Goal: Information Seeking & Learning: Learn about a topic

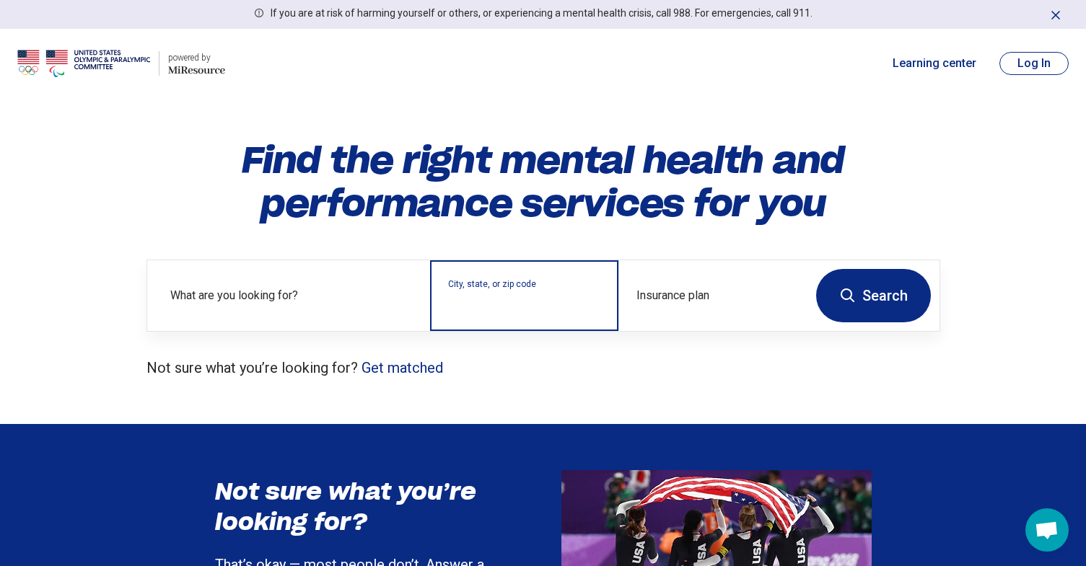
click at [507, 305] on input "City, state, or zip code" at bounding box center [524, 305] width 153 height 17
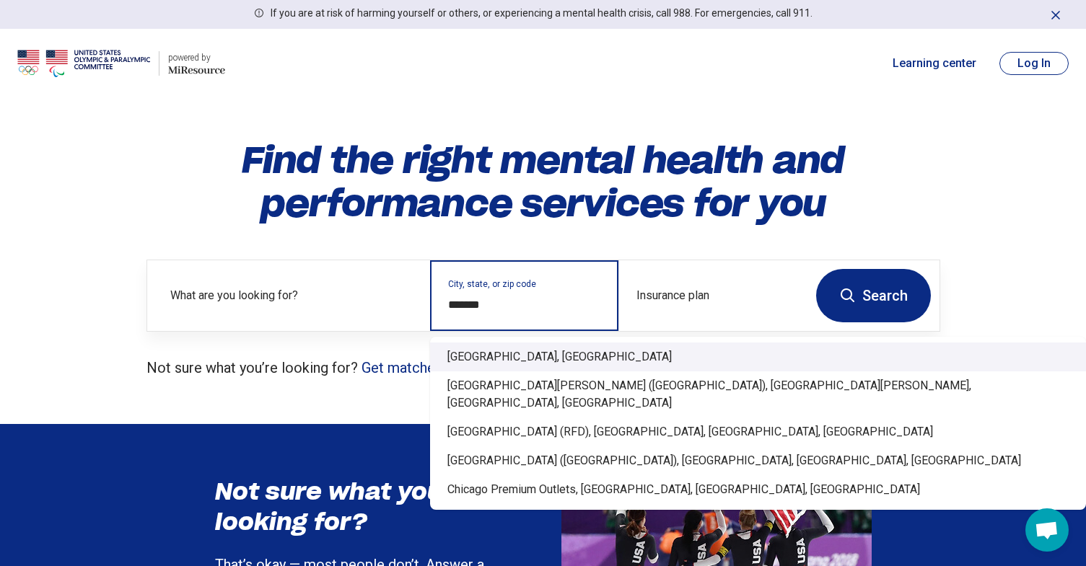
click at [488, 349] on div "[GEOGRAPHIC_DATA], [GEOGRAPHIC_DATA]" at bounding box center [758, 357] width 656 height 29
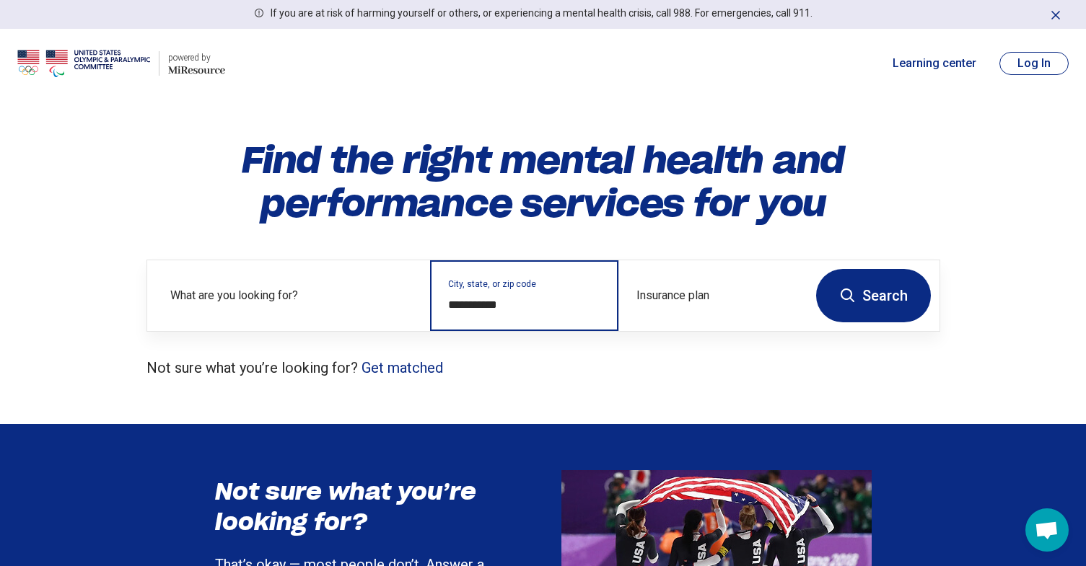
type input "**********"
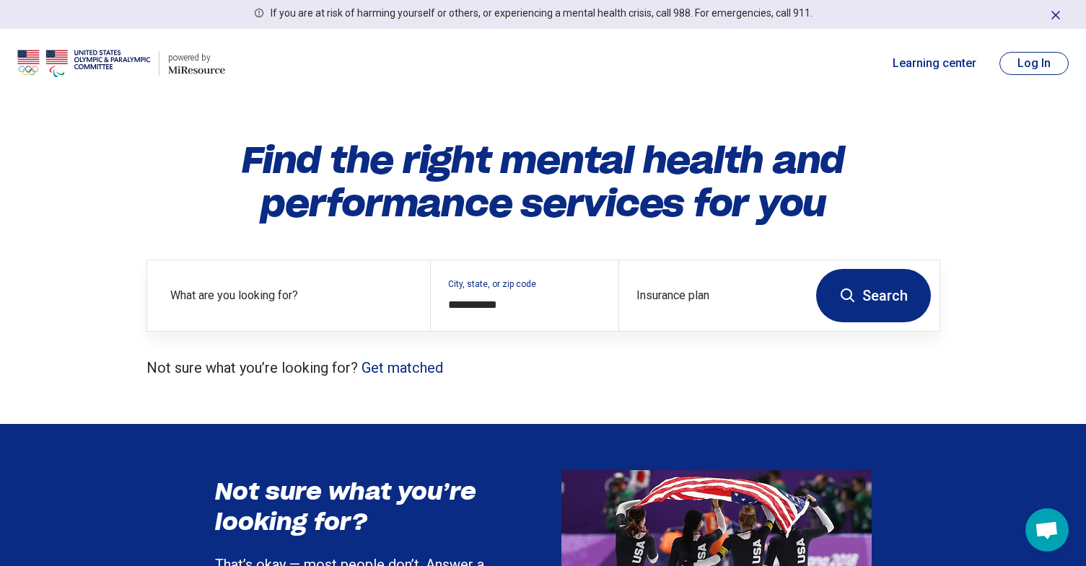
click at [851, 292] on icon at bounding box center [847, 295] width 17 height 17
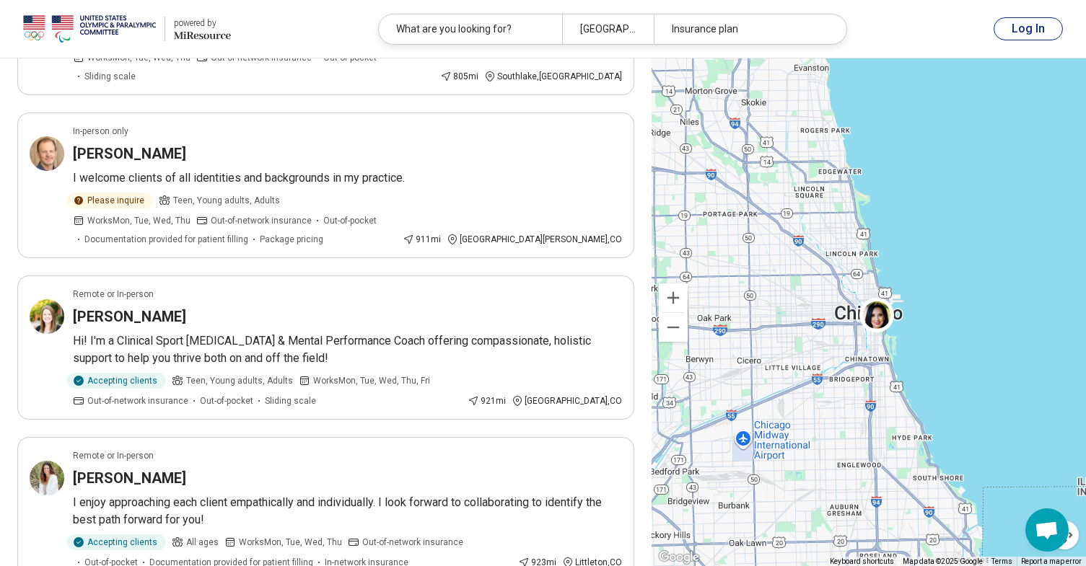
scroll to position [2958, 0]
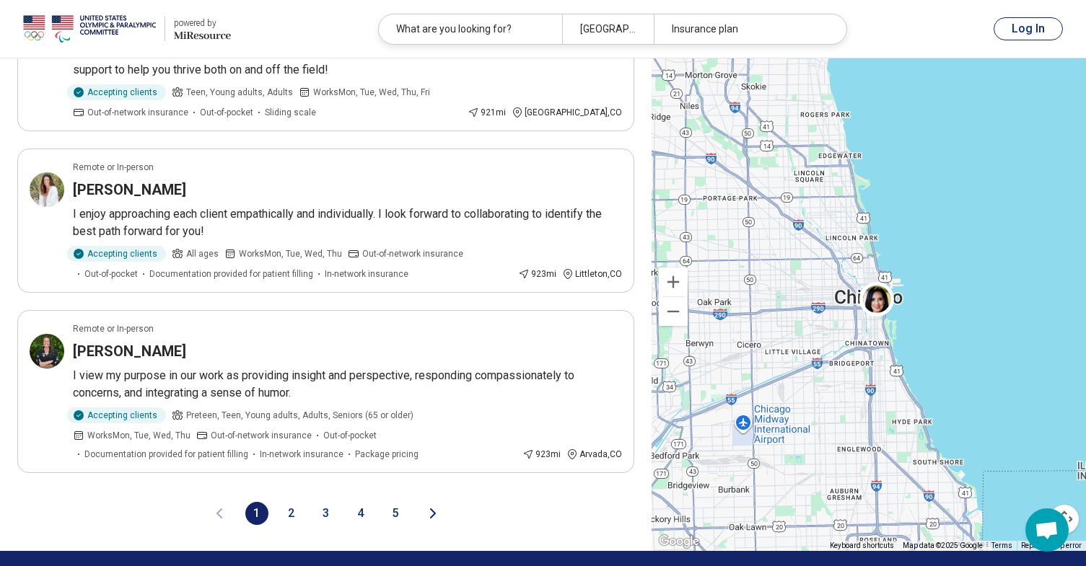
click at [297, 502] on button "2" at bounding box center [291, 513] width 23 height 23
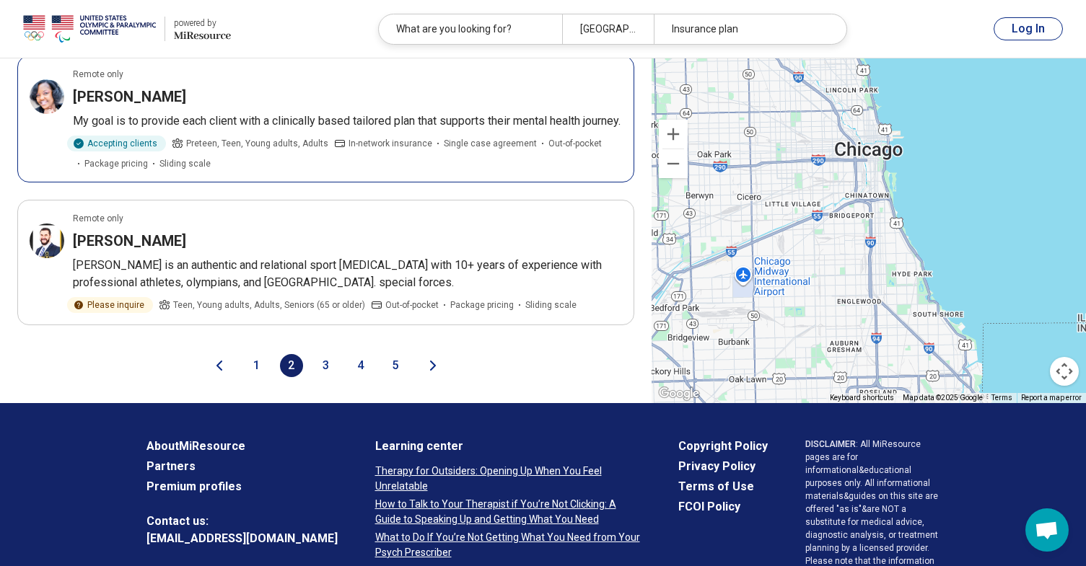
scroll to position [3031, 0]
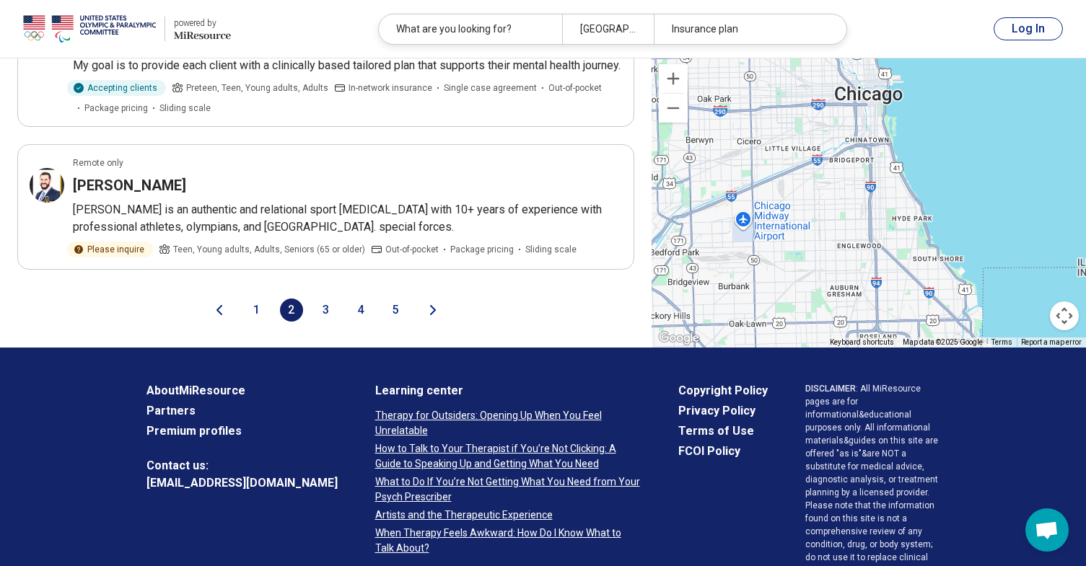
click at [323, 322] on button "3" at bounding box center [326, 310] width 23 height 23
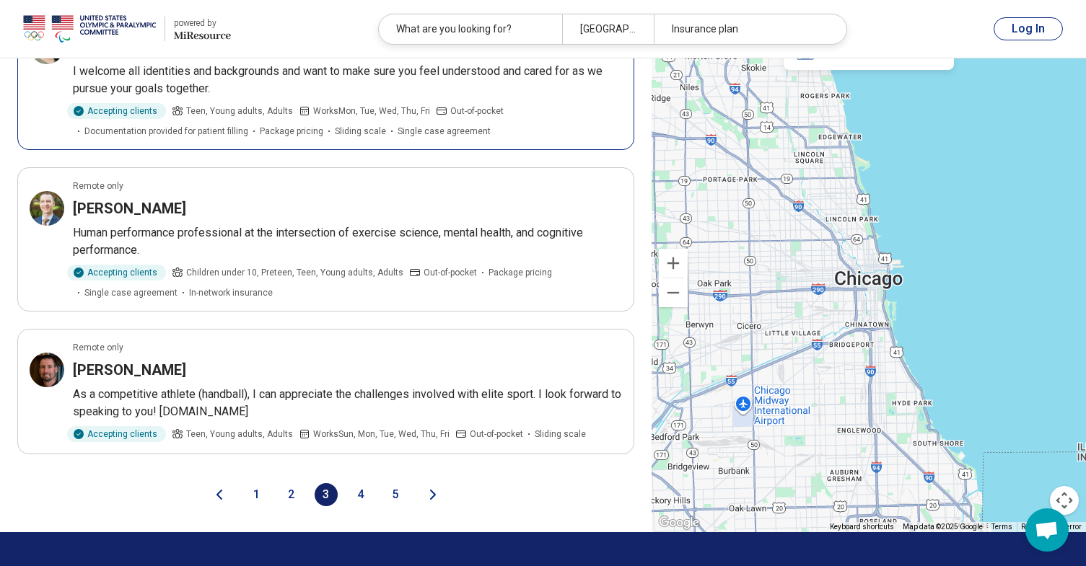
scroll to position [2886, 0]
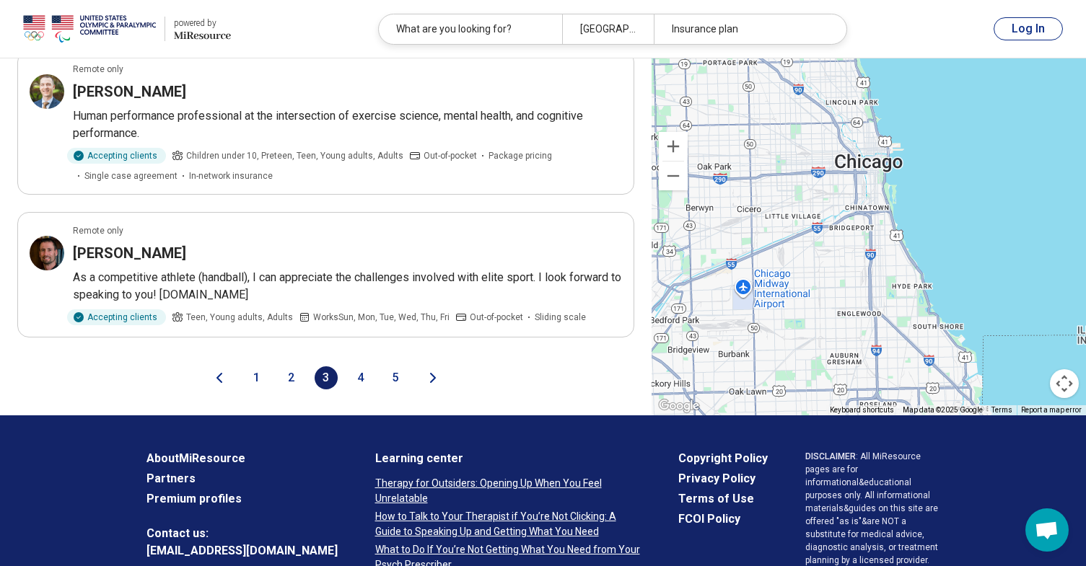
click at [359, 367] on button "4" at bounding box center [360, 378] width 23 height 23
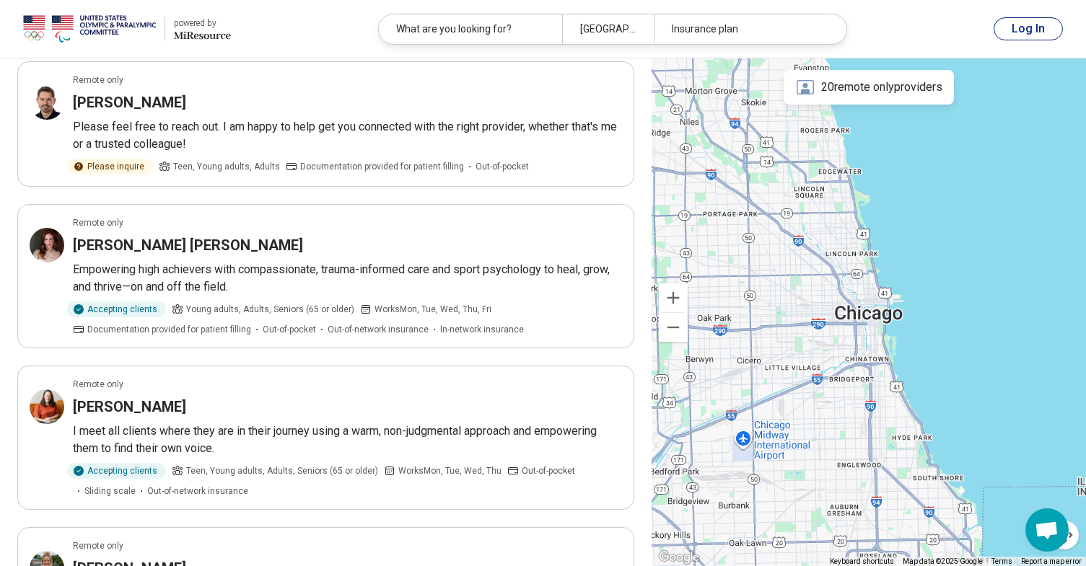
scroll to position [1443, 0]
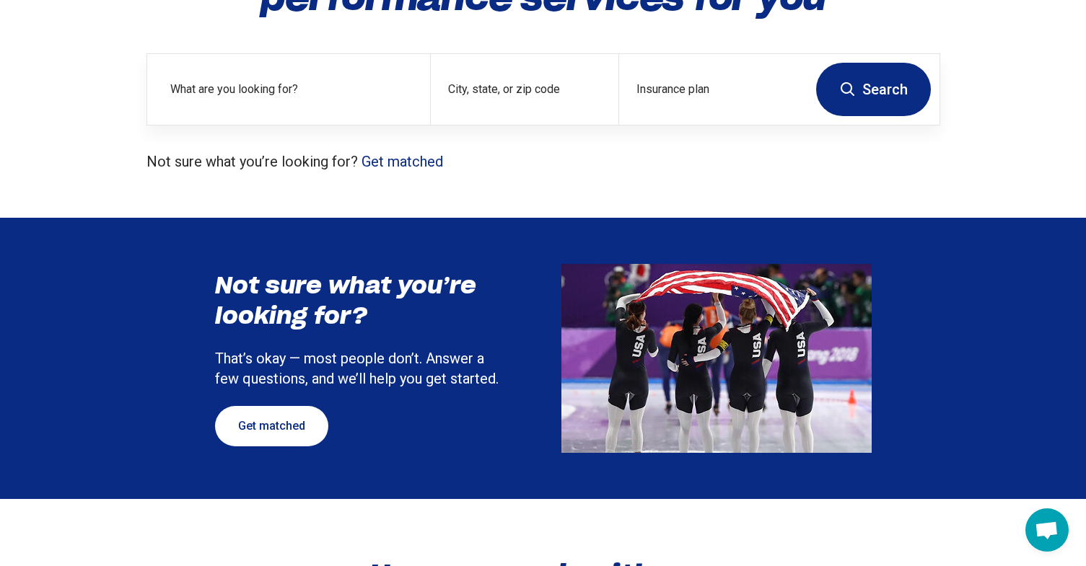
scroll to position [289, 0]
